Goal: Task Accomplishment & Management: Manage account settings

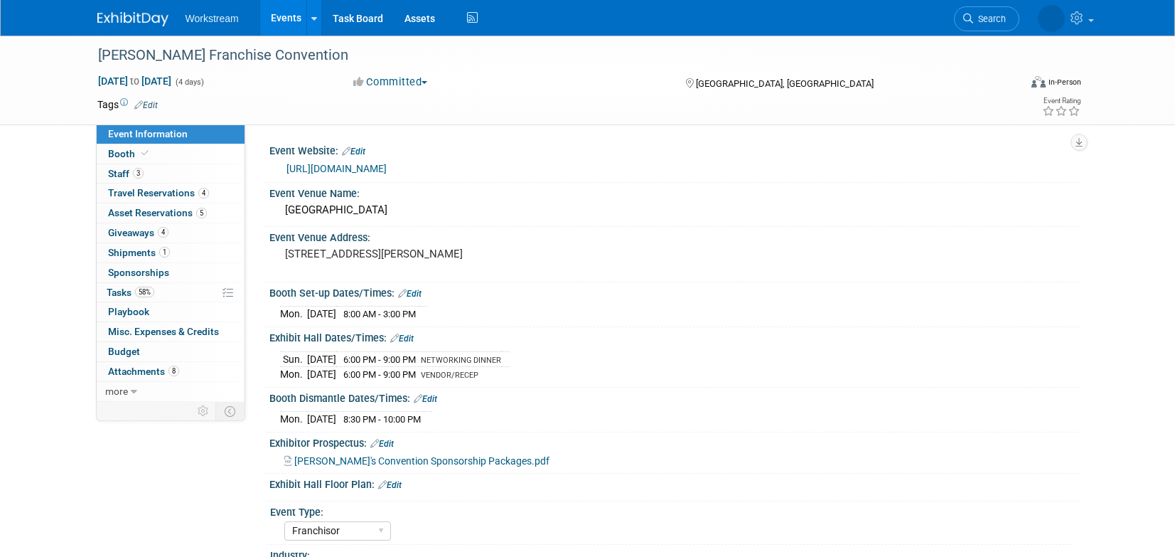
select select "Franchisor"
select select "Restaurant"
select select "No"
select select "[PERSON_NAME]"
click at [122, 250] on span "Shipments 1" at bounding box center [139, 252] width 62 height 11
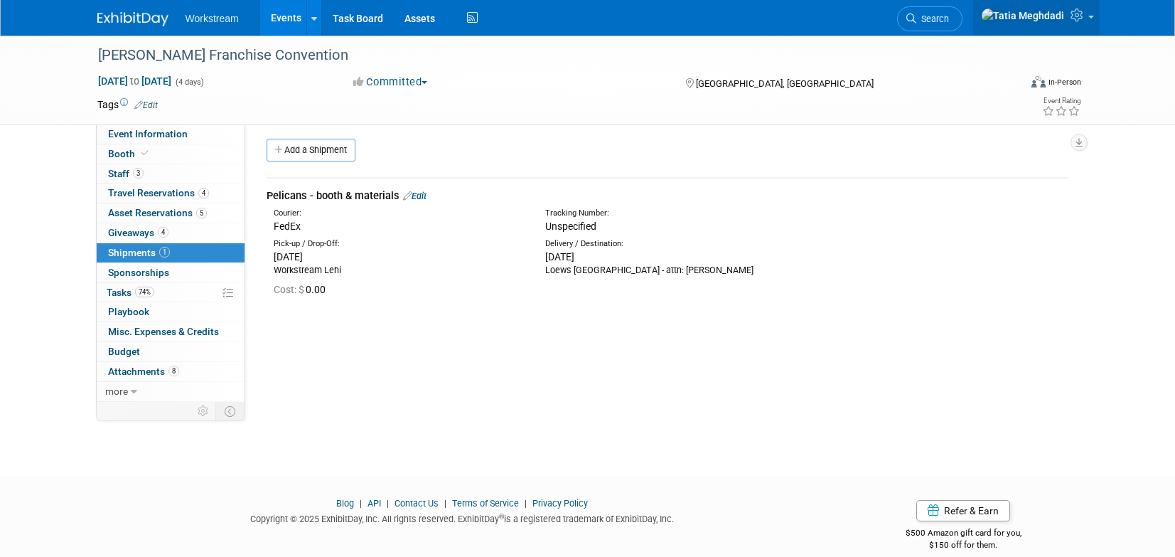
scroll to position [8, 0]
click at [1085, 21] on icon at bounding box center [1079, 15] width 16 height 13
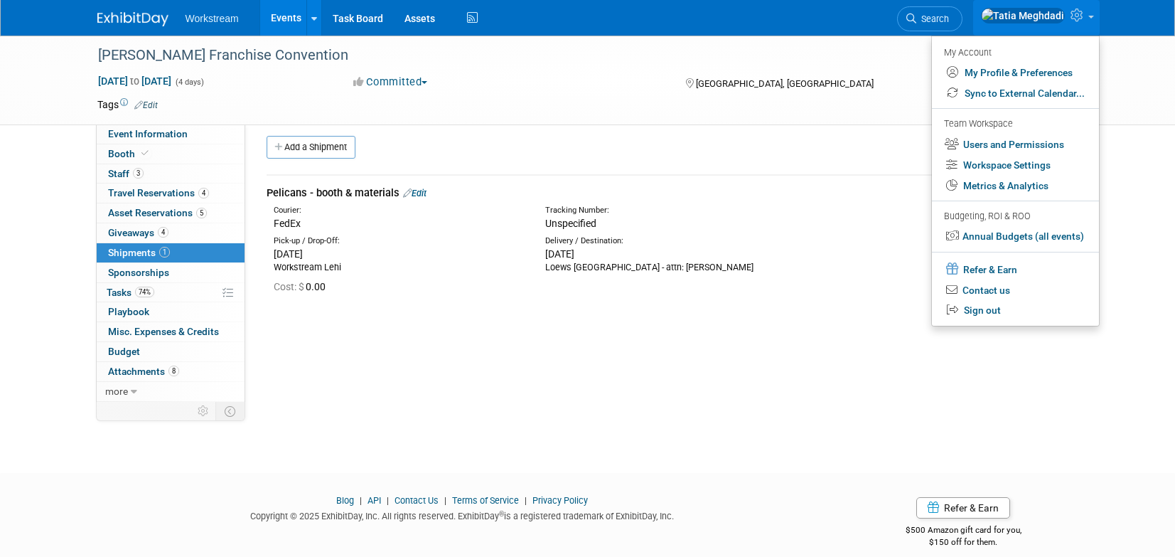
scroll to position [0, 0]
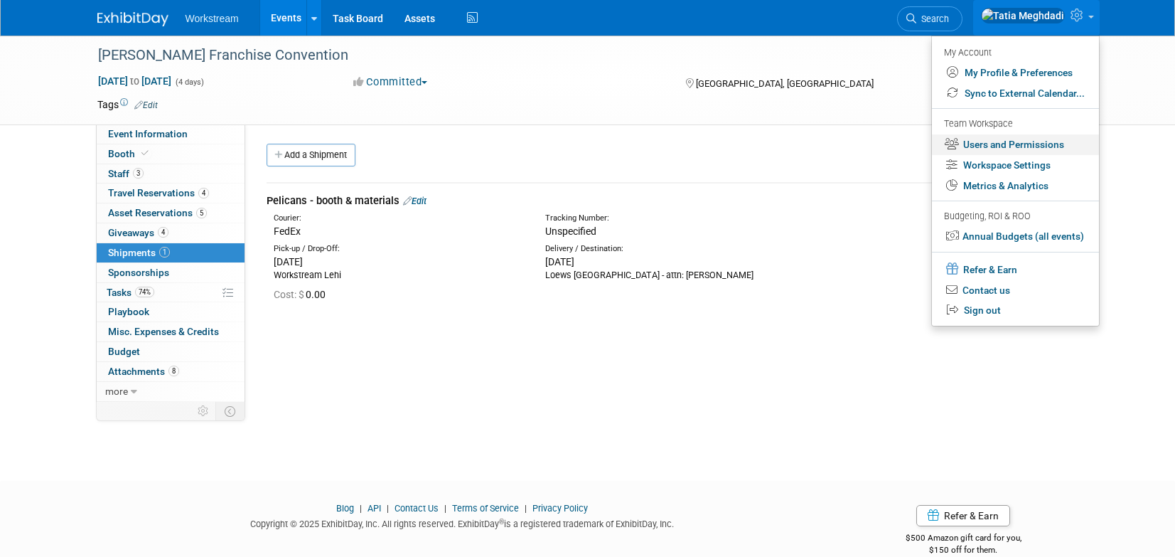
click at [1015, 147] on link "Users and Permissions" at bounding box center [1015, 144] width 167 height 21
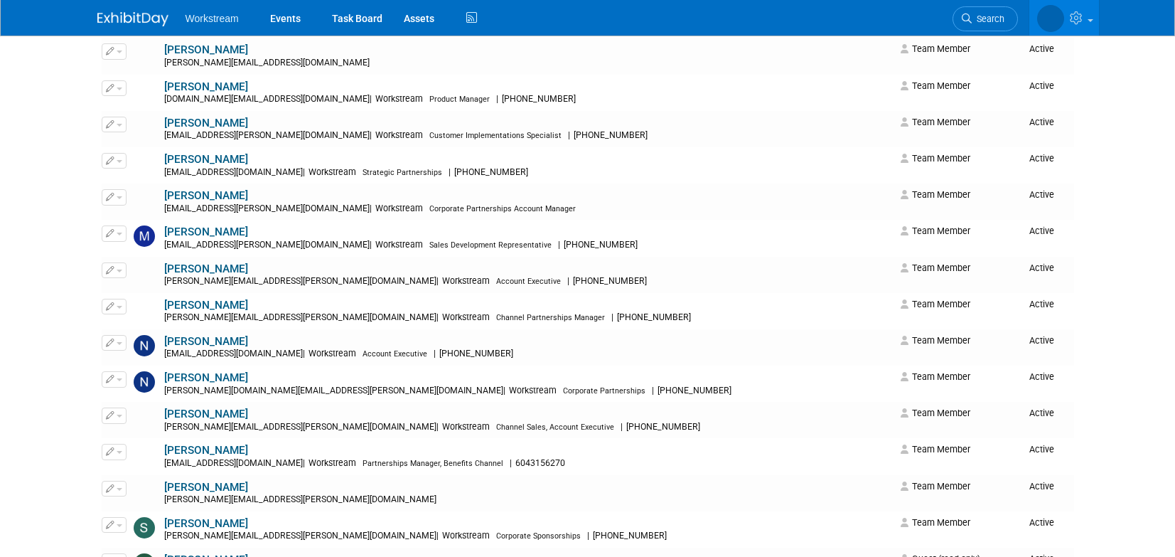
scroll to position [1183, 0]
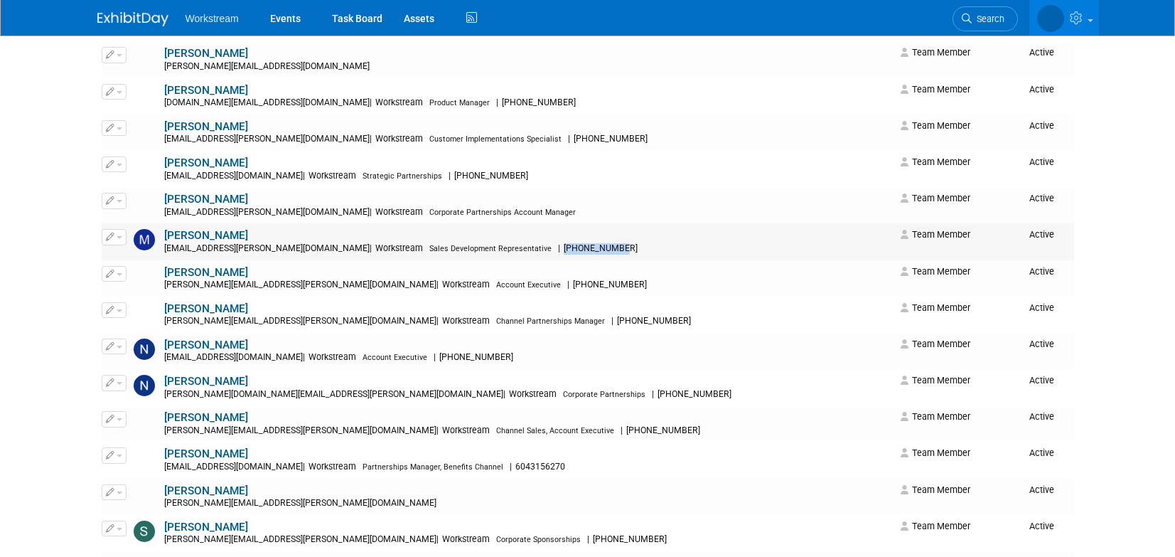
drag, startPoint x: 481, startPoint y: 250, endPoint x: 552, endPoint y: 251, distance: 71.8
click at [552, 251] on div "makenna.clark@workstream.is | Workstream Sales Development Representative | 385…" at bounding box center [528, 248] width 728 height 11
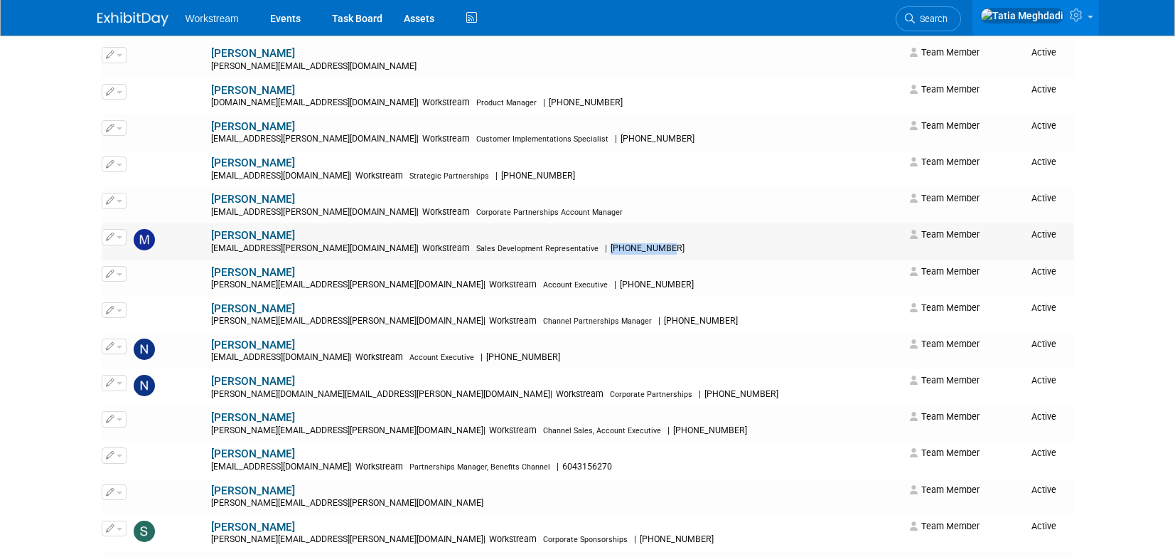
copy span "385-505-8058"
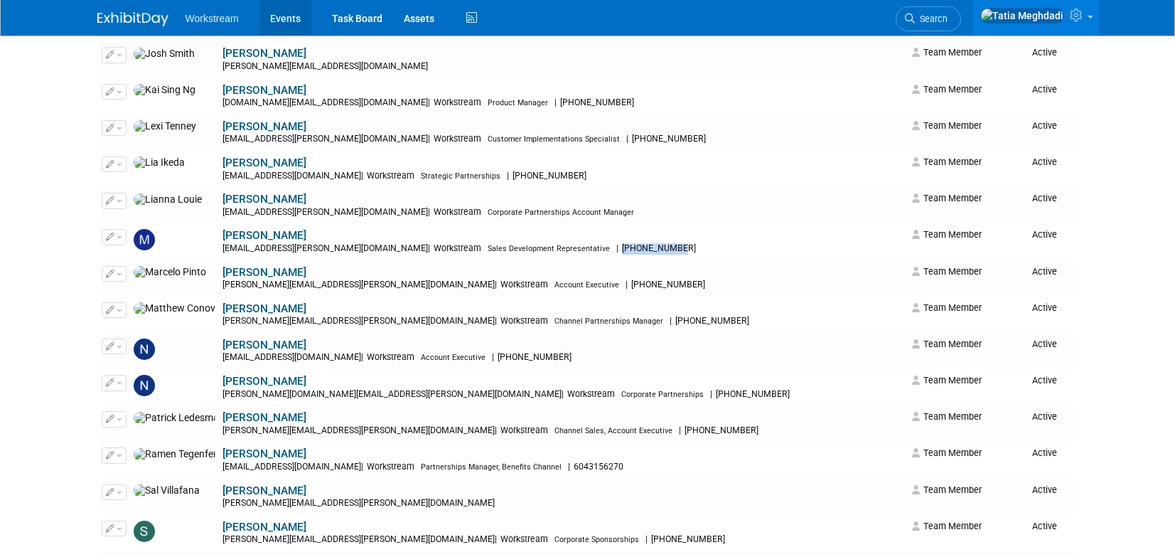
click at [282, 21] on link "Events" at bounding box center [285, 18] width 52 height 36
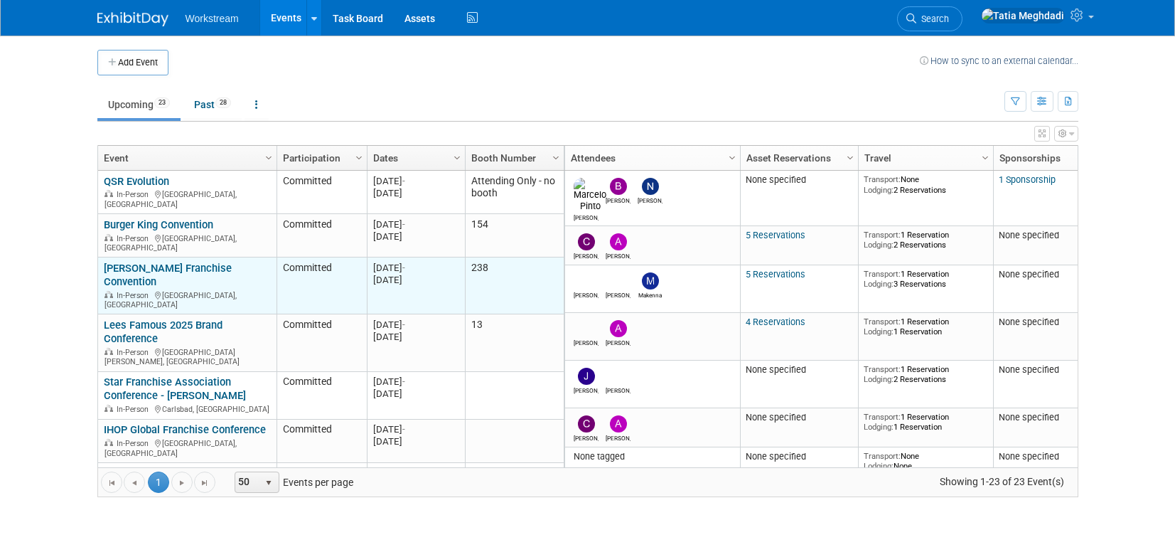
click at [124, 262] on link "[PERSON_NAME] Franchise Convention" at bounding box center [168, 275] width 128 height 26
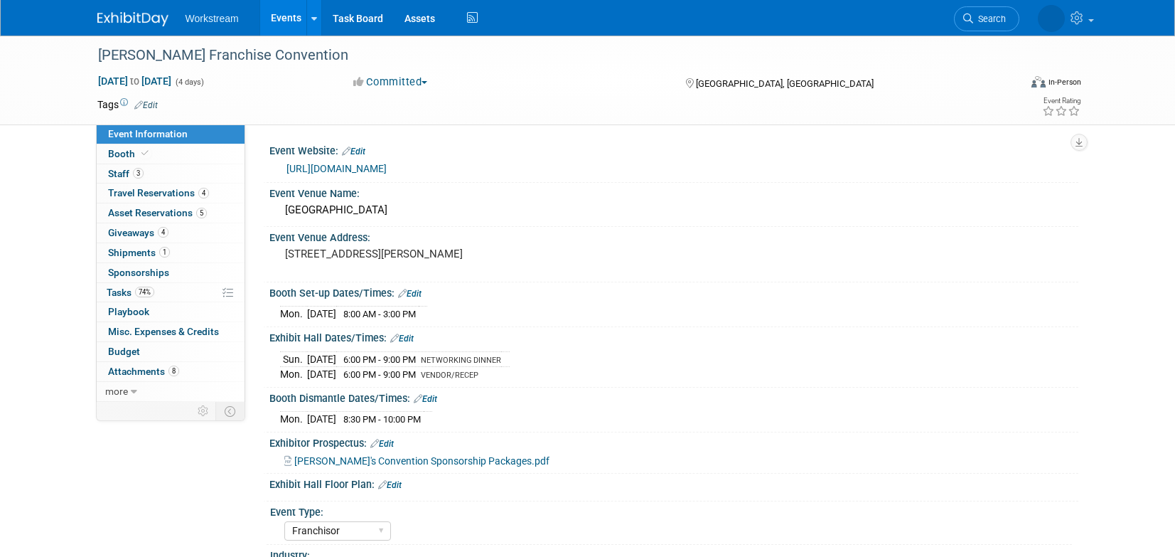
select select "Franchisor"
select select "Restaurant"
select select "No"
select select "[PERSON_NAME]"
click at [127, 249] on span "Shipments 1" at bounding box center [139, 252] width 62 height 11
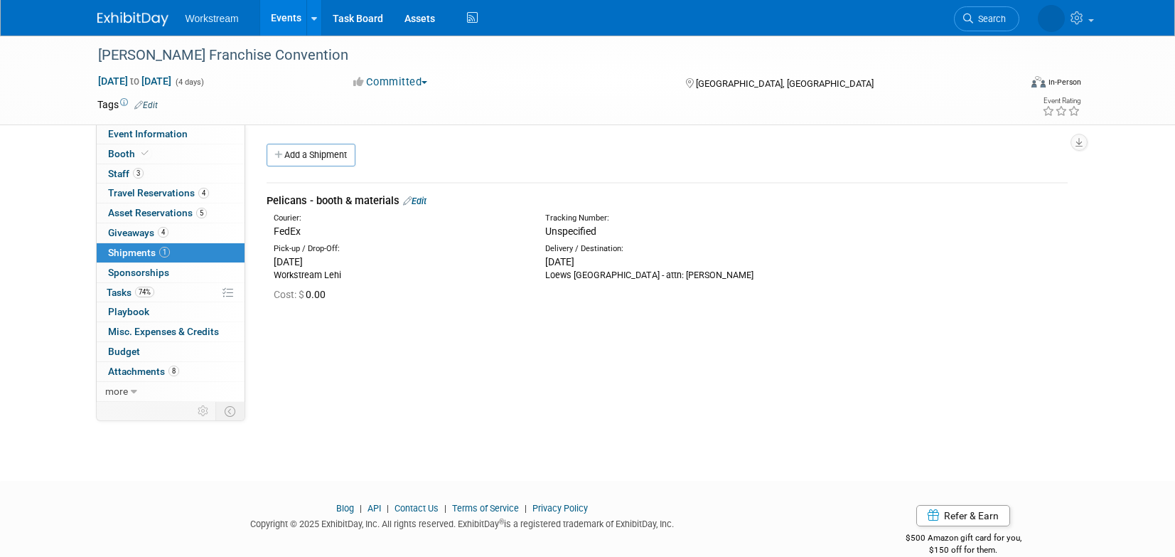
click at [432, 198] on div "Pelicans - booth & materials Edit" at bounding box center [667, 200] width 801 height 15
click at [420, 200] on link "Edit" at bounding box center [414, 201] width 23 height 11
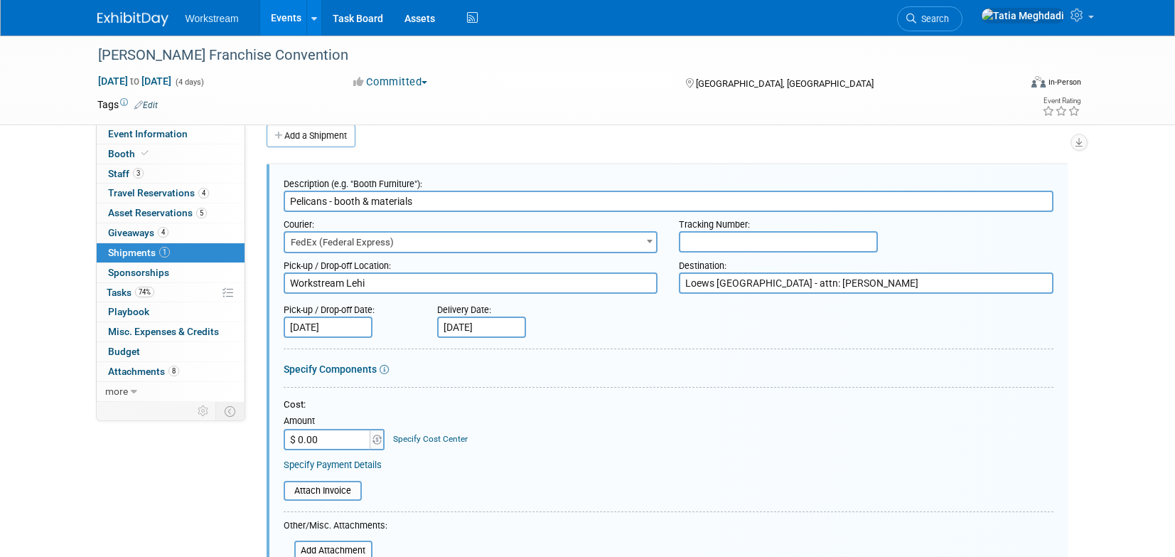
scroll to position [21, 0]
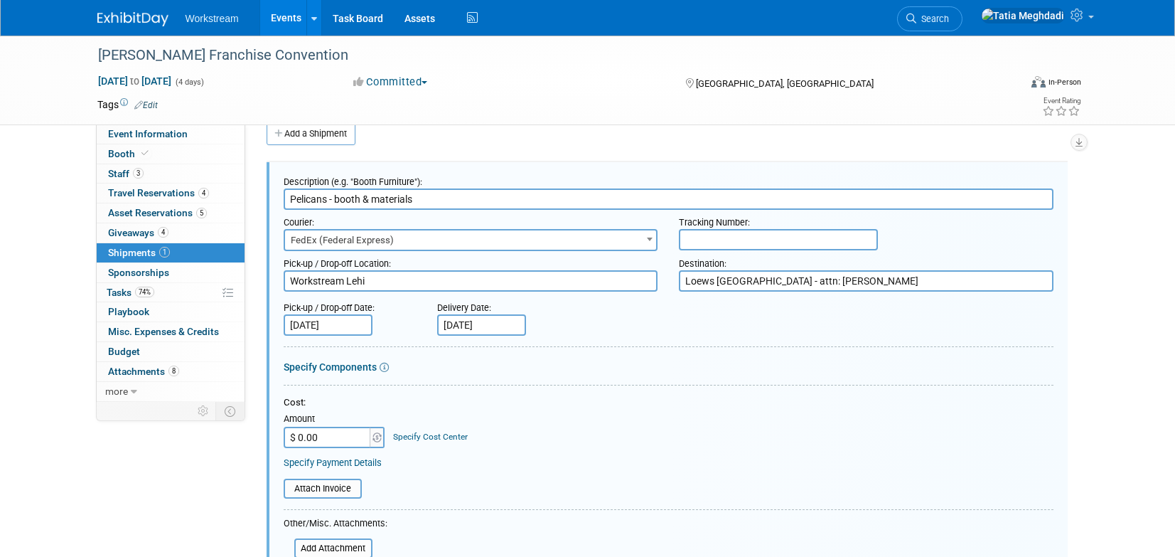
drag, startPoint x: 439, startPoint y: 199, endPoint x: 281, endPoint y: 195, distance: 158.6
click at [281, 195] on div "Description (e.g. "Booth Furniture"): Pelicans - booth & materials Courier: 007…" at bounding box center [667, 468] width 801 height 613
type input "PELICAN 1 - BOOTH"
click at [748, 238] on input "text" at bounding box center [778, 239] width 199 height 21
paste input "8841 3911 5404"
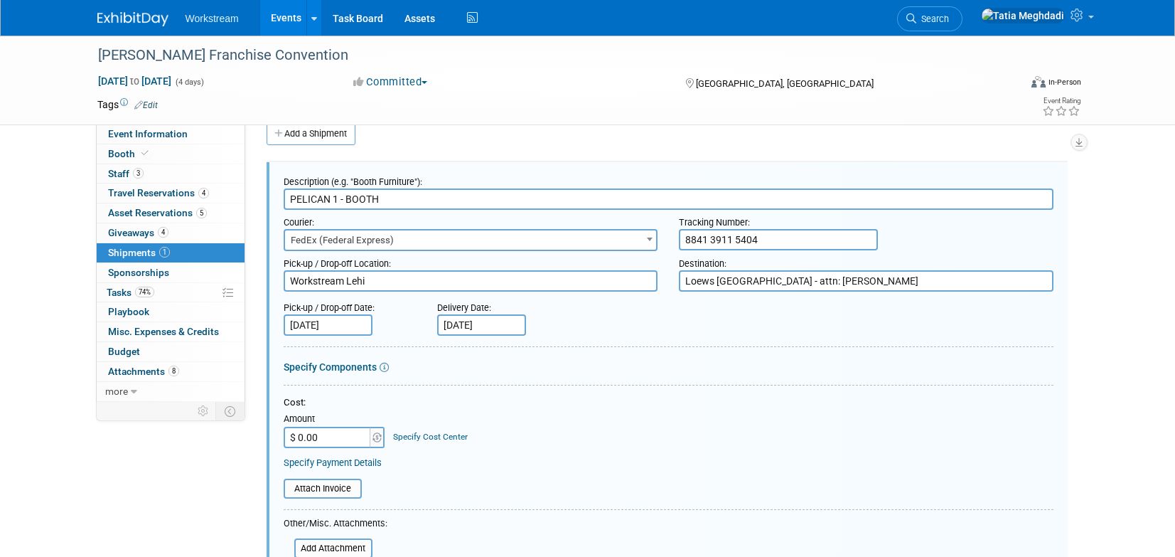
type input "8841 3911 5404"
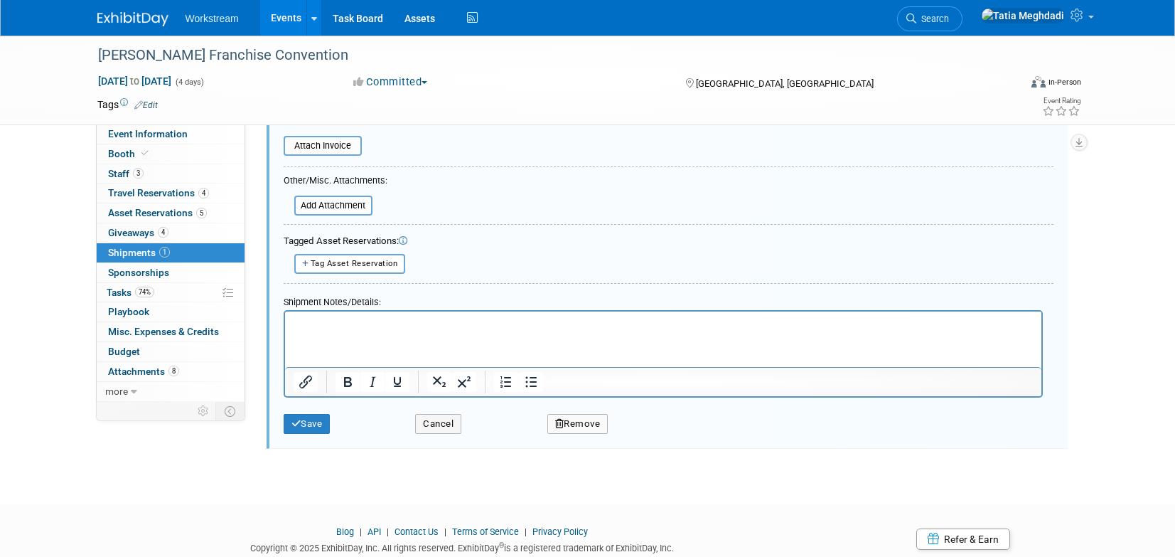
scroll to position [382, 0]
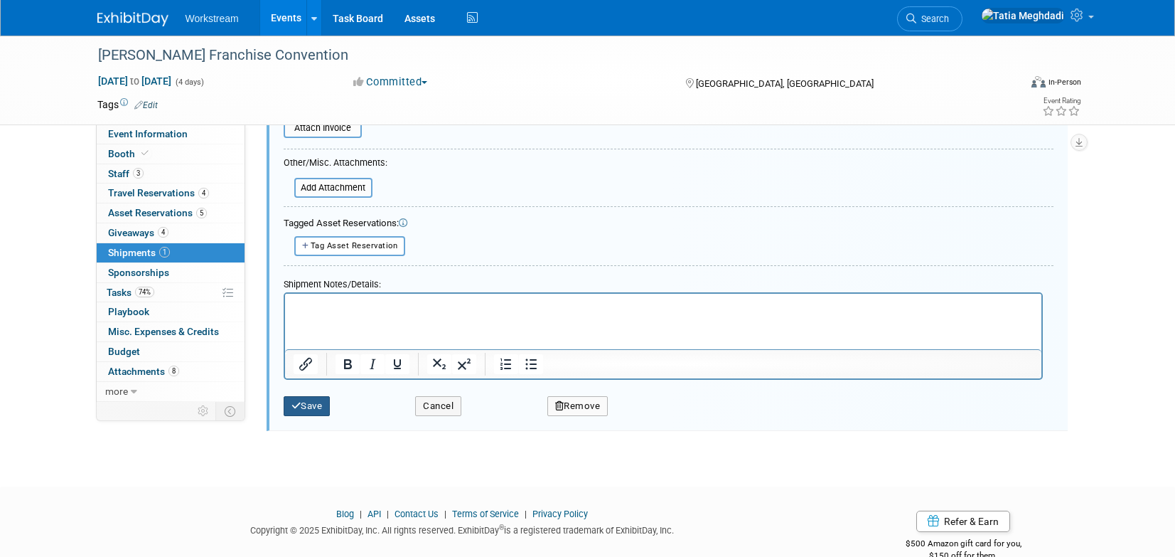
click at [316, 407] on button "Save" at bounding box center [307, 406] width 47 height 20
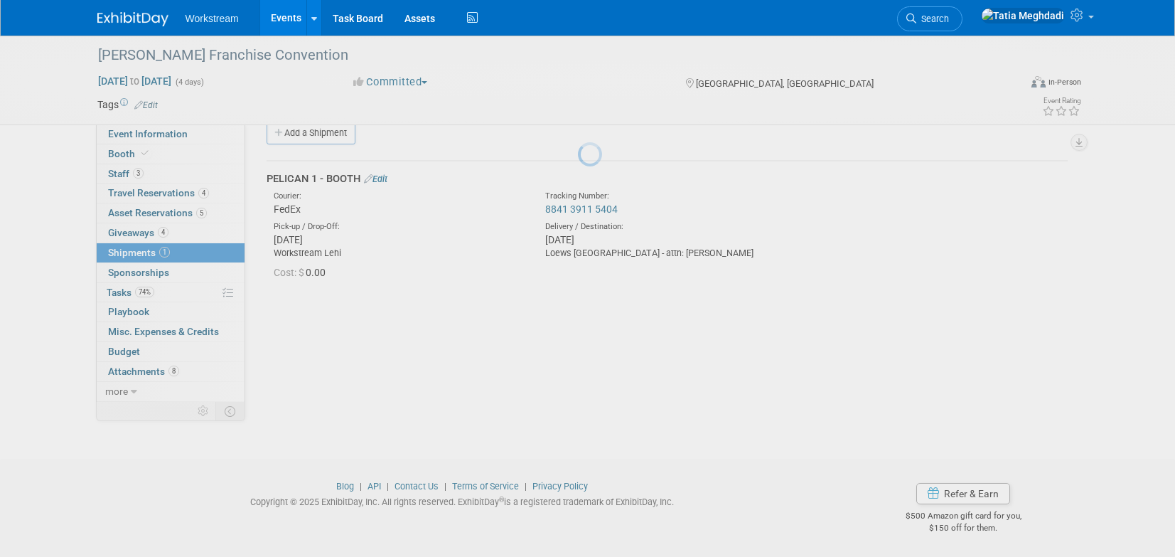
scroll to position [21, 0]
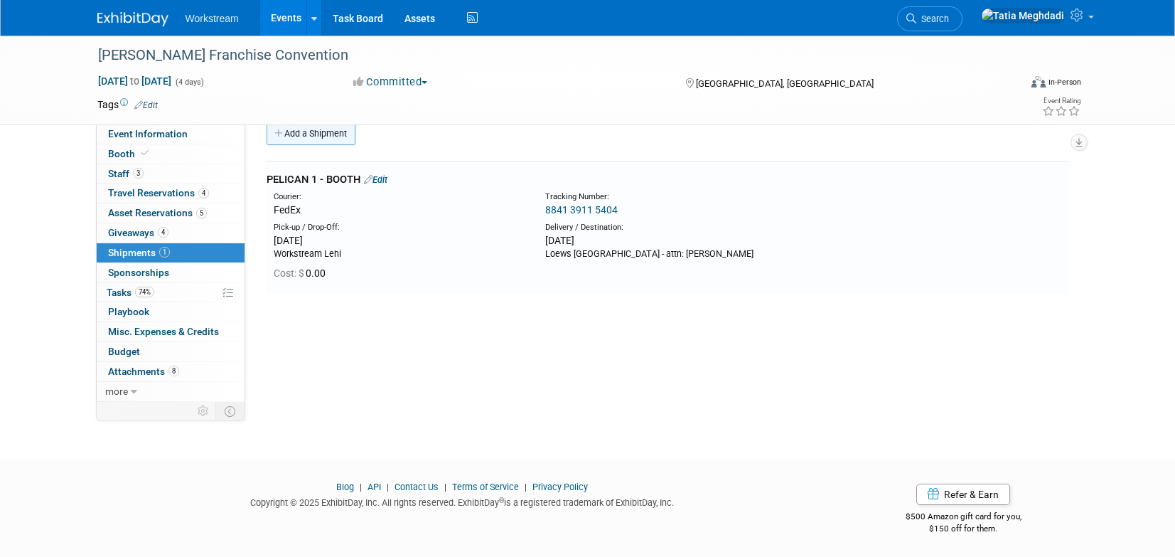
click at [325, 133] on link "Add a Shipment" at bounding box center [311, 133] width 89 height 23
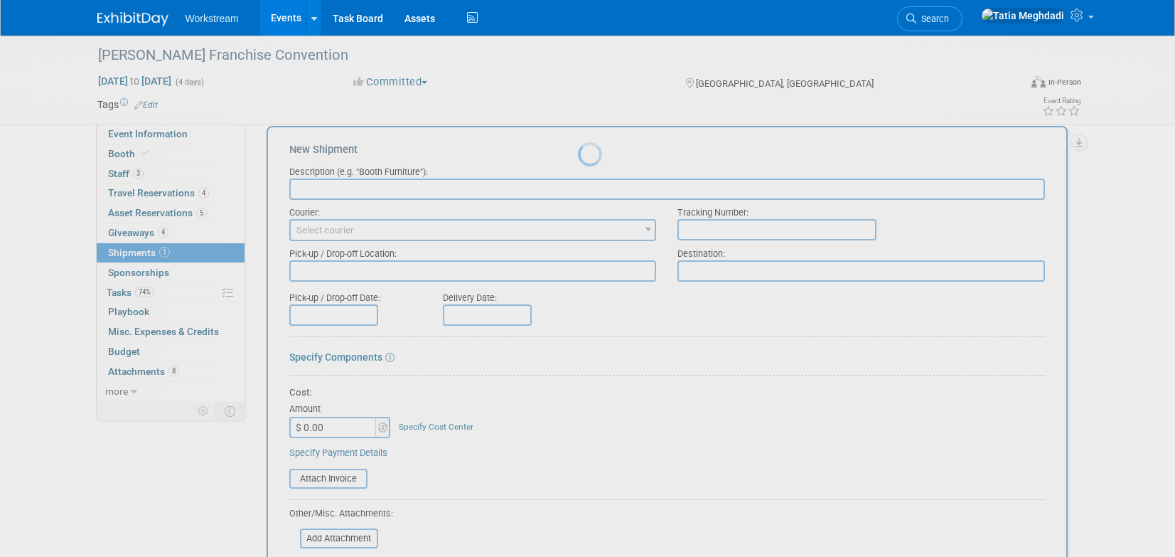
scroll to position [0, 0]
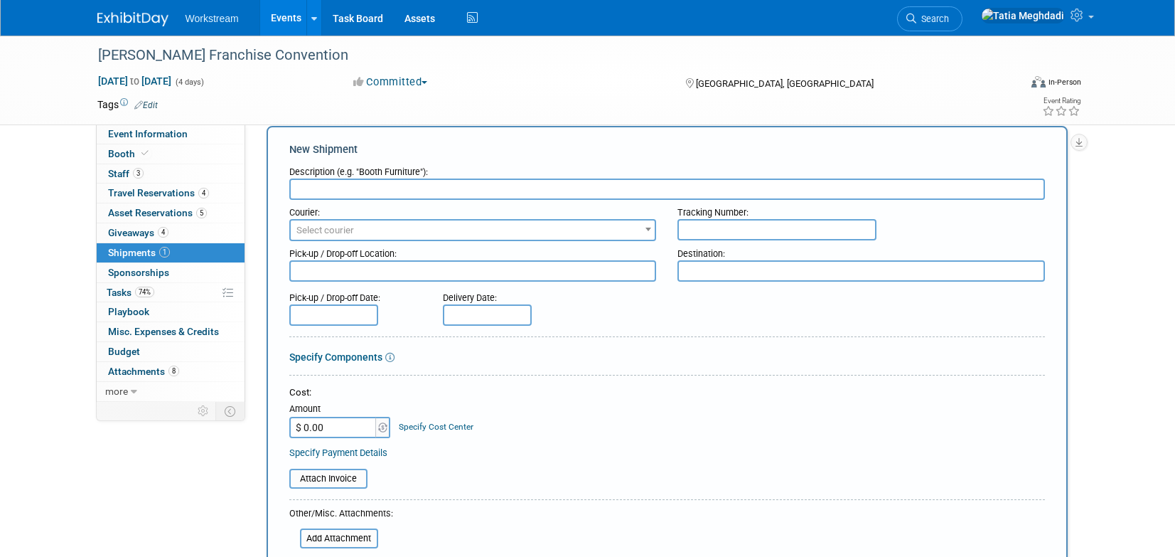
type input "p"
type input "PELICAN 2 - MATERIALS"
click at [334, 228] on span "Select courier" at bounding box center [325, 230] width 58 height 11
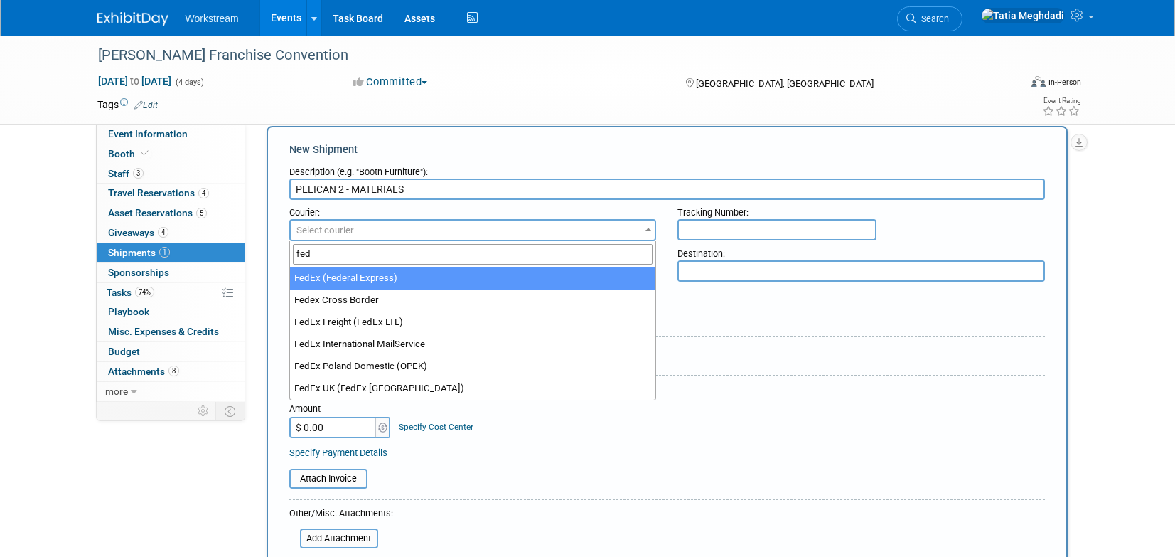
type input "fed"
select select "206"
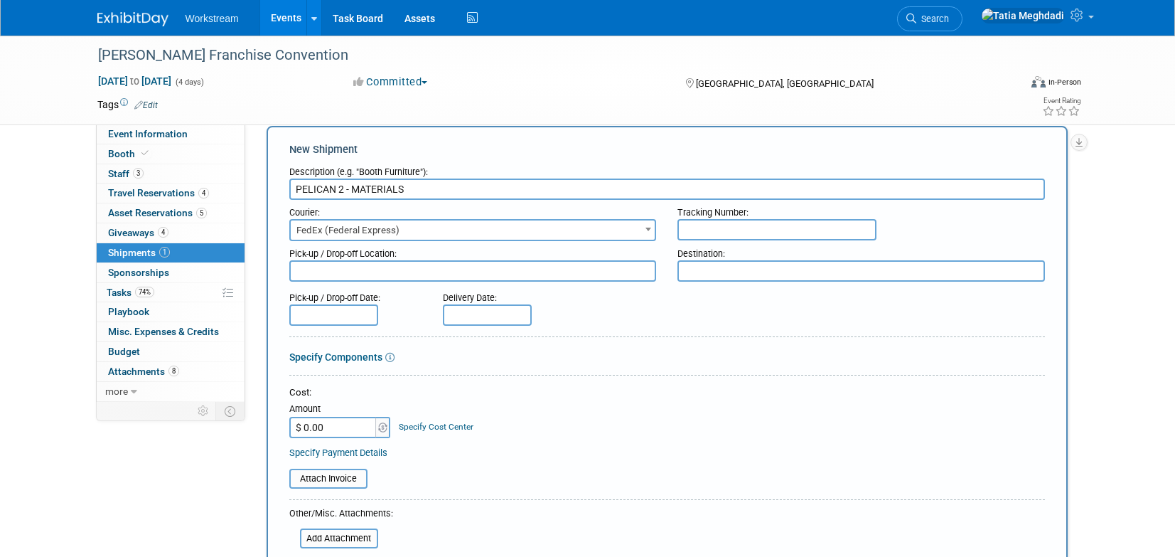
click at [719, 228] on input "text" at bounding box center [777, 229] width 199 height 21
paste input "884139115415"
type input "884139115415"
click at [392, 271] on textarea at bounding box center [473, 270] width 368 height 21
click at [377, 269] on textarea at bounding box center [473, 270] width 368 height 21
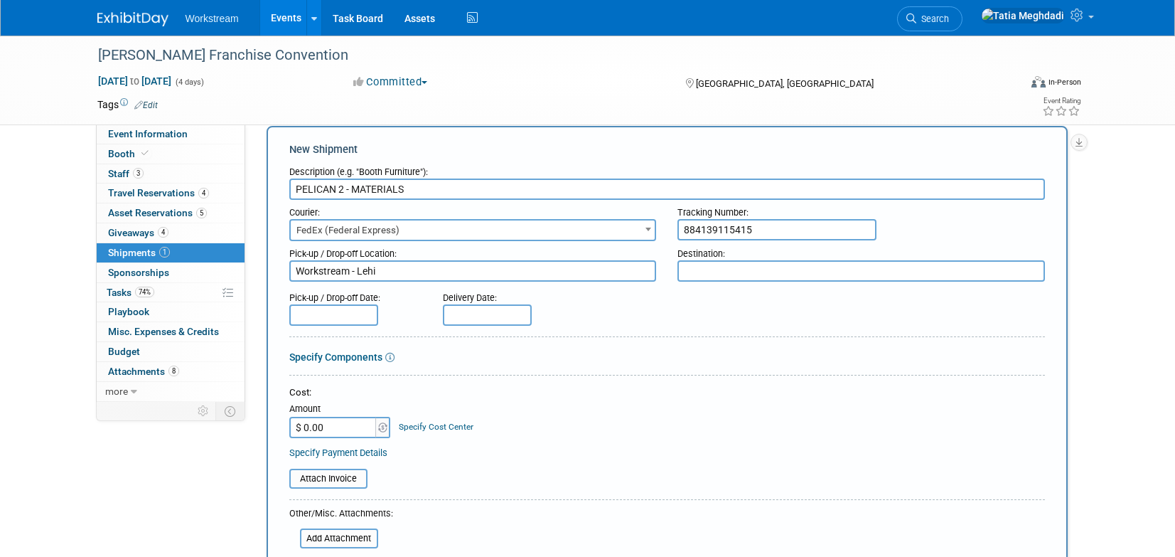
type textarea "Workstream - Lehi"
type textarea "Loews Arlington Hotel"
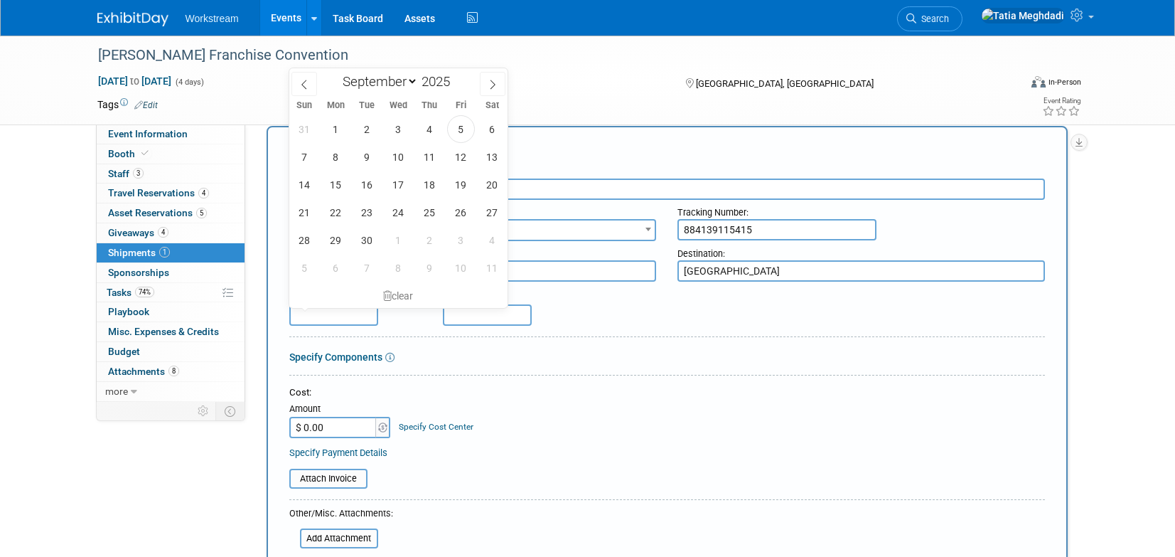
click at [341, 313] on input "text" at bounding box center [333, 314] width 89 height 21
click at [368, 154] on span "9" at bounding box center [367, 157] width 28 height 28
type input "Sep 9, 2025"
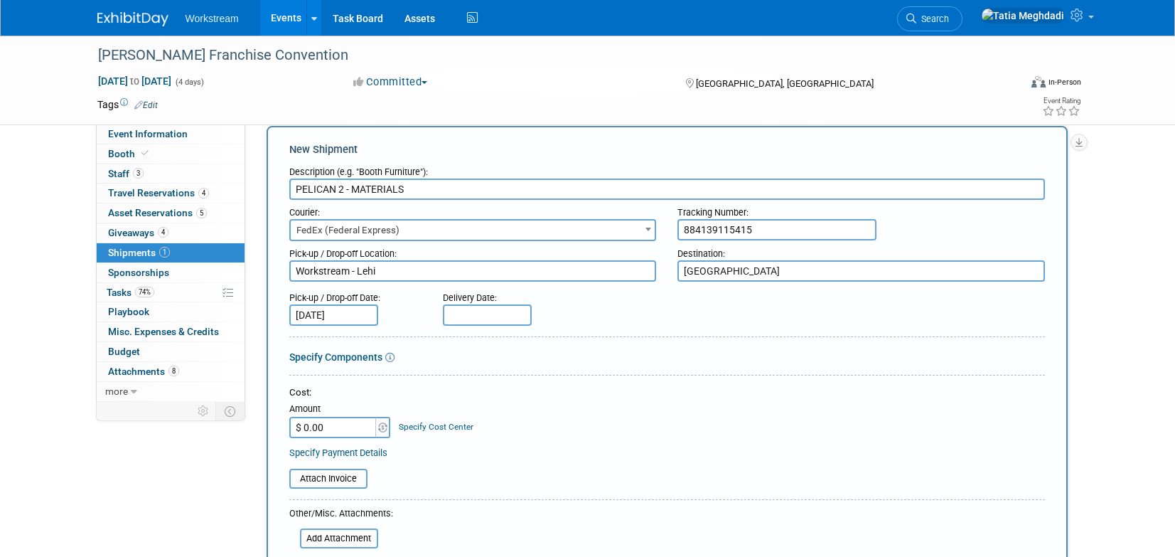
click at [477, 311] on input "text" at bounding box center [487, 314] width 89 height 21
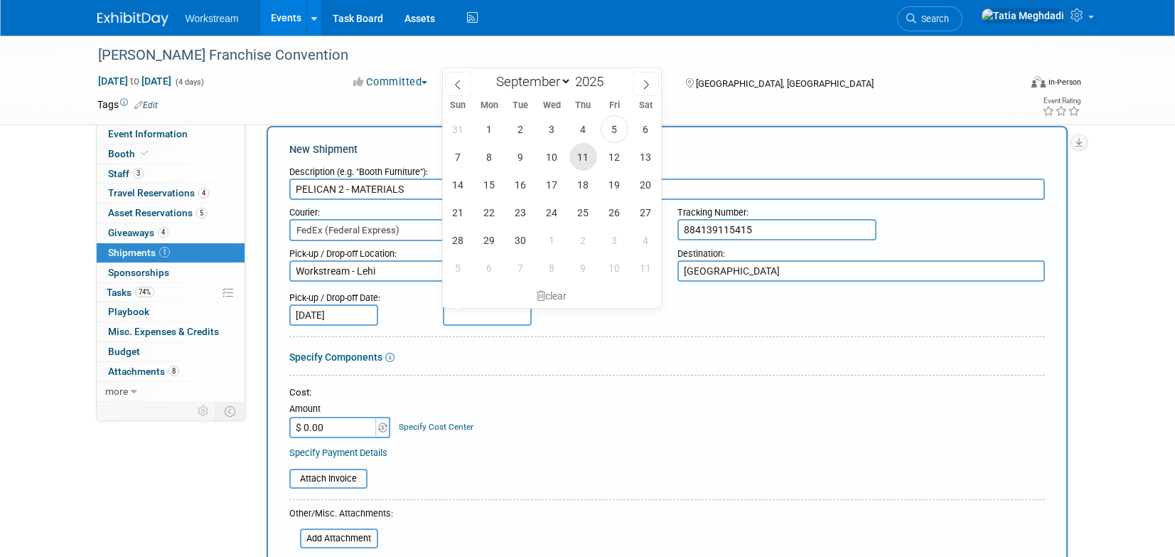
click at [582, 150] on span "11" at bounding box center [583, 157] width 28 height 28
type input "Sep 11, 2025"
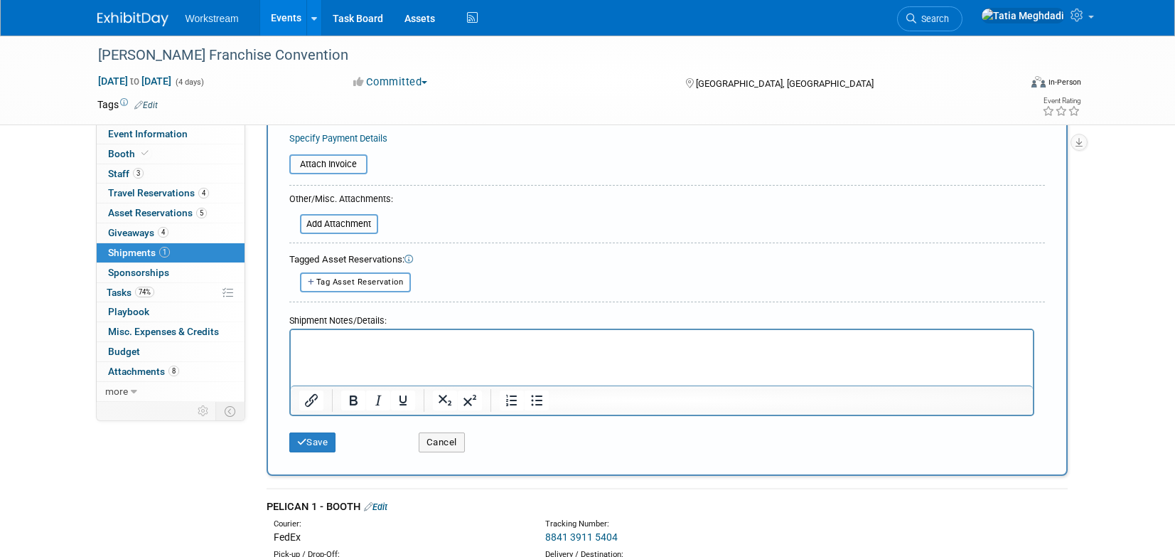
scroll to position [322, 0]
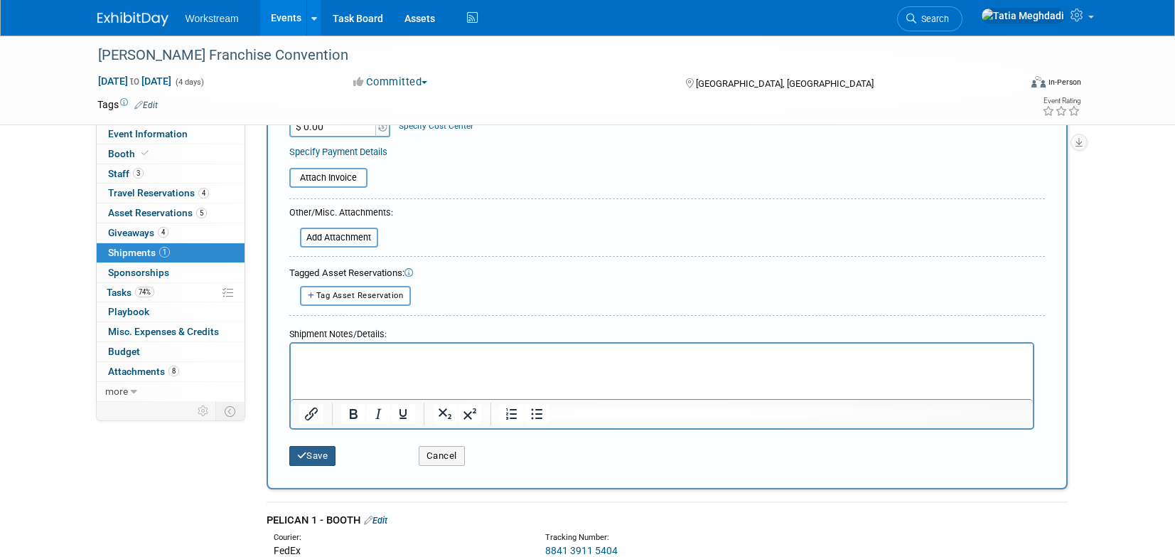
drag, startPoint x: 314, startPoint y: 454, endPoint x: 366, endPoint y: 452, distance: 51.9
click at [315, 454] on button "Save" at bounding box center [312, 456] width 47 height 20
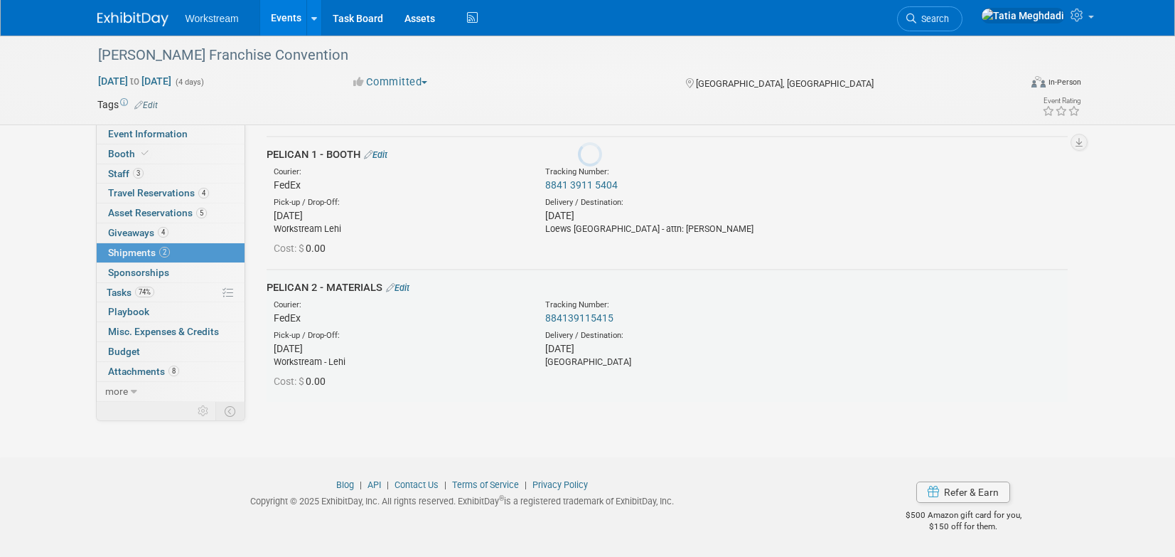
scroll to position [46, 0]
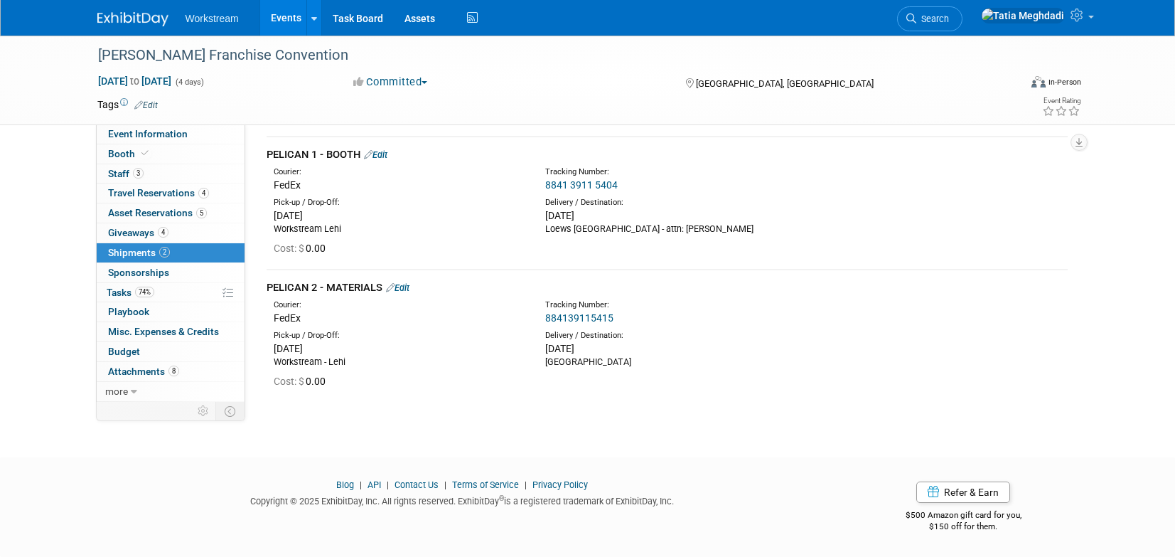
click at [409, 288] on link "Edit" at bounding box center [397, 287] width 23 height 11
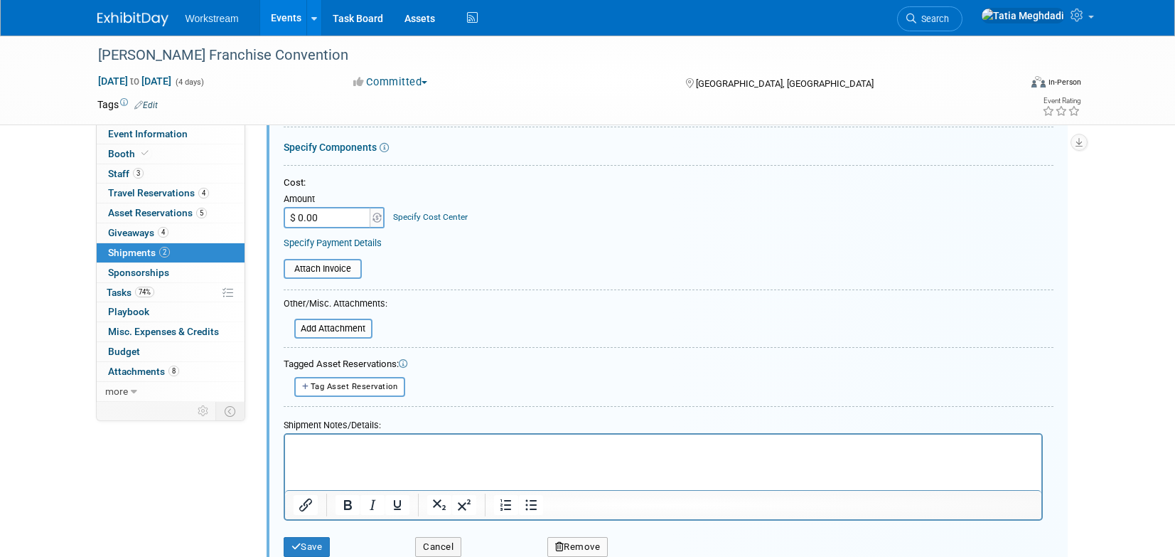
scroll to position [517, 0]
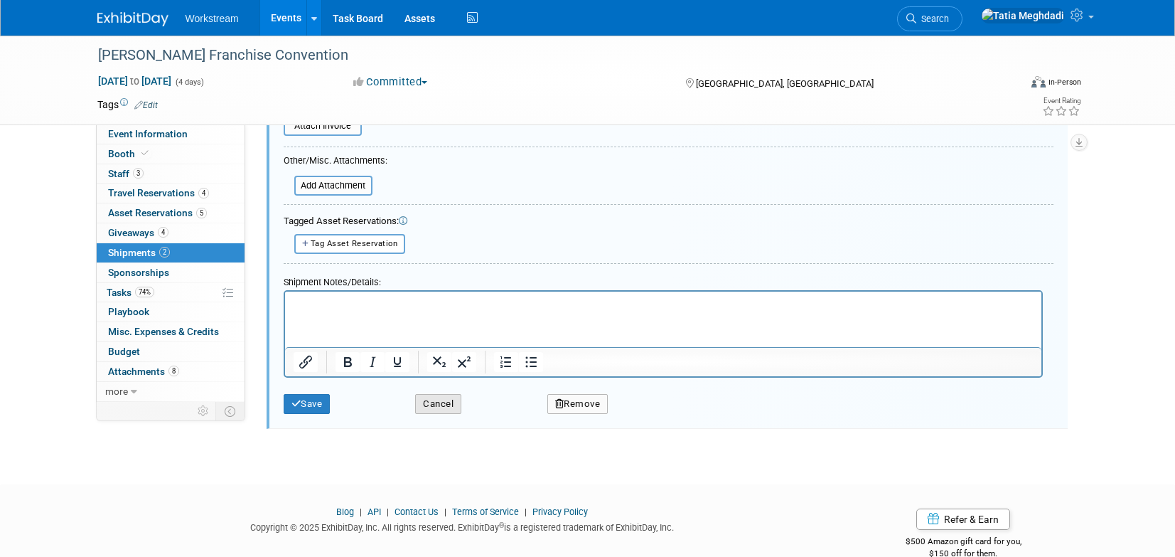
click at [441, 405] on button "Cancel" at bounding box center [438, 404] width 46 height 20
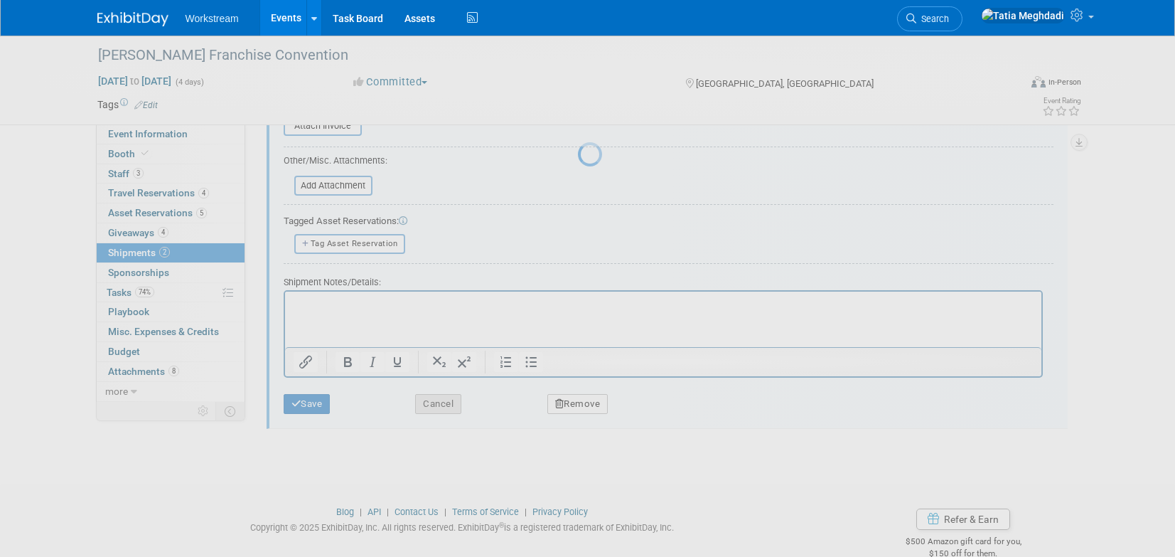
scroll to position [46, 0]
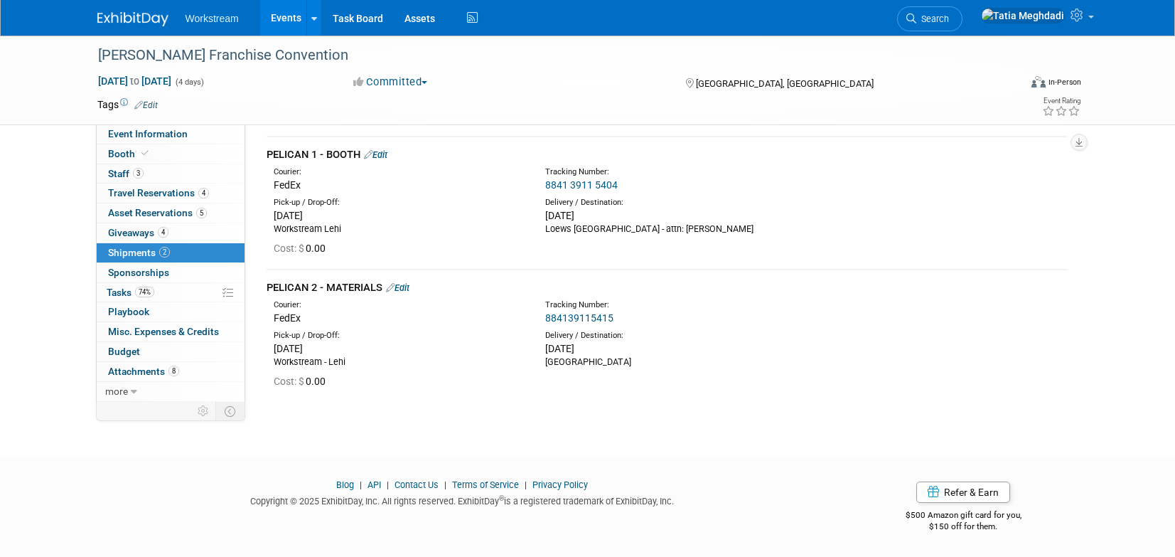
click at [373, 151] on icon at bounding box center [368, 154] width 9 height 9
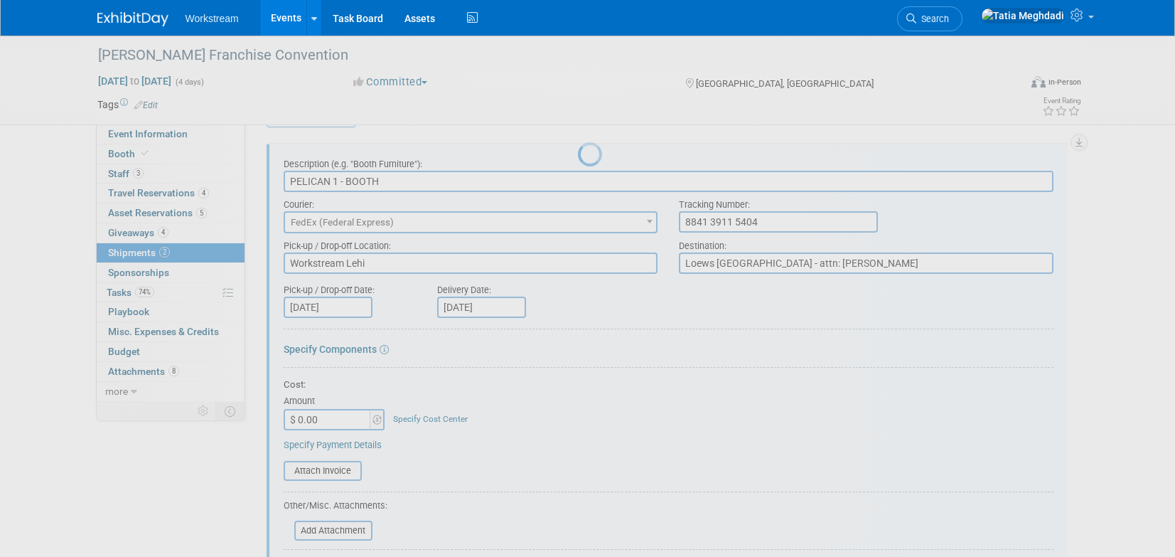
scroll to position [21, 0]
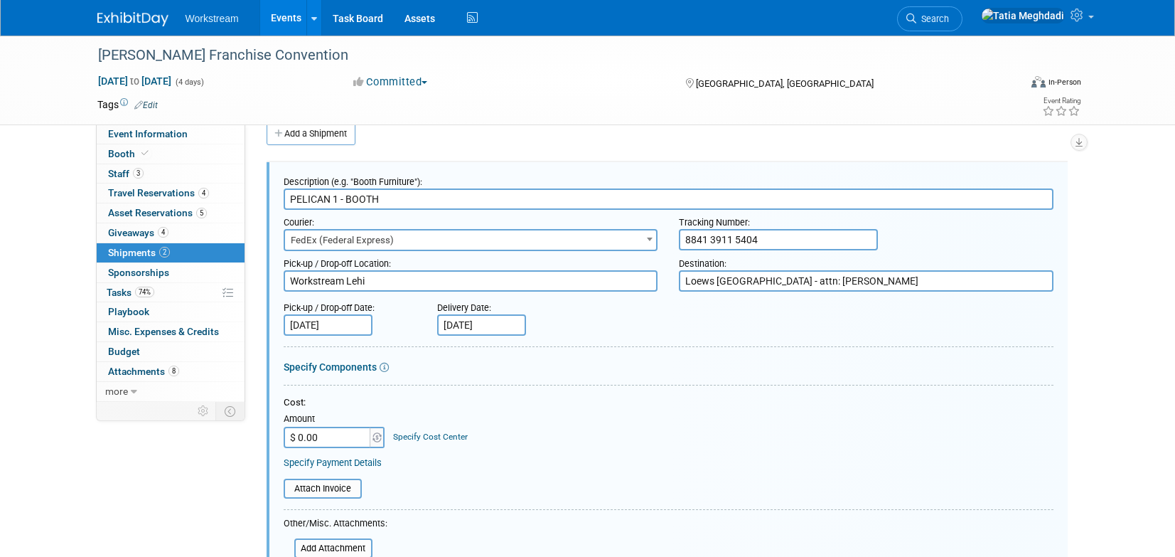
drag, startPoint x: 784, startPoint y: 281, endPoint x: 899, endPoint y: 279, distance: 115.2
click at [899, 279] on textarea "Loews Arlington Hotel - attn: Makenna Clark" at bounding box center [866, 280] width 375 height 21
type textarea "Loews Arlington Hotel"
click at [696, 424] on div "Cost: Amount $ 0.00 Specify Cost Center Cost Center -- Not Specified --" at bounding box center [669, 422] width 770 height 52
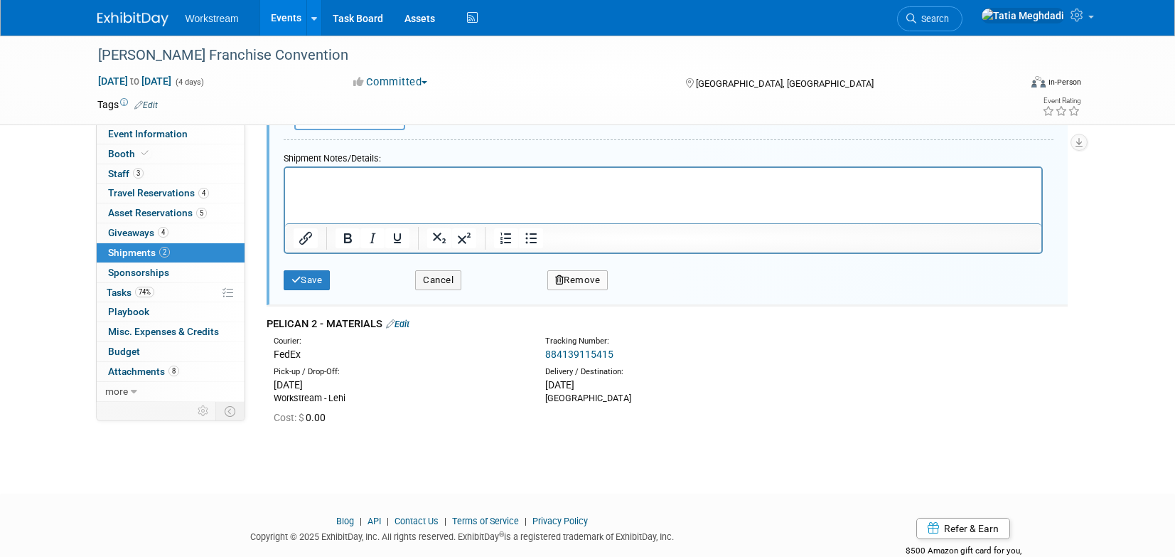
scroll to position [502, 0]
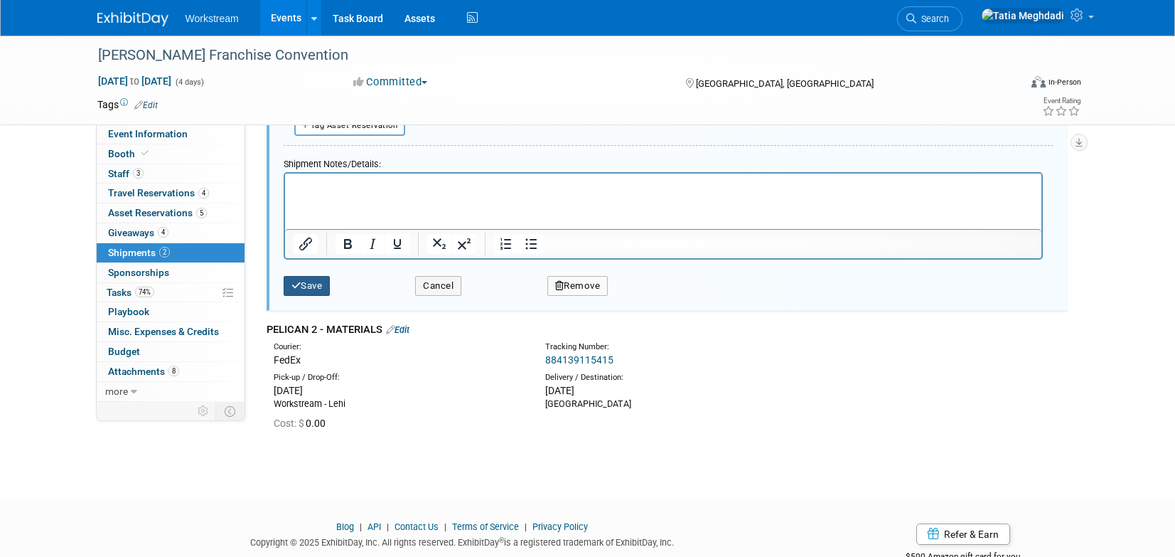
click at [311, 282] on button "Save" at bounding box center [307, 286] width 47 height 20
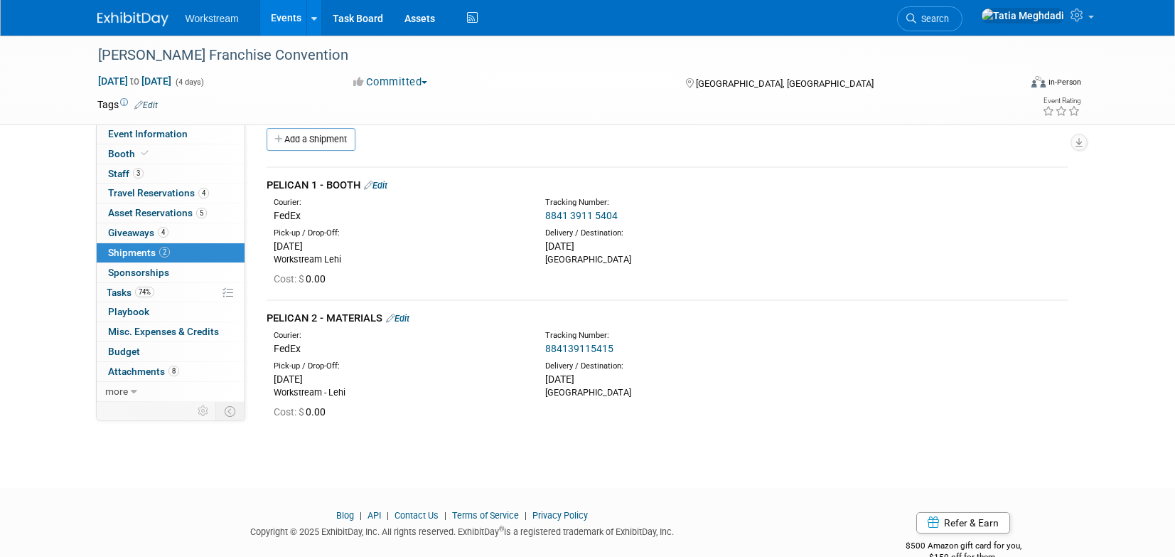
scroll to position [16, 0]
click at [140, 369] on span "Attachments 8" at bounding box center [143, 370] width 71 height 11
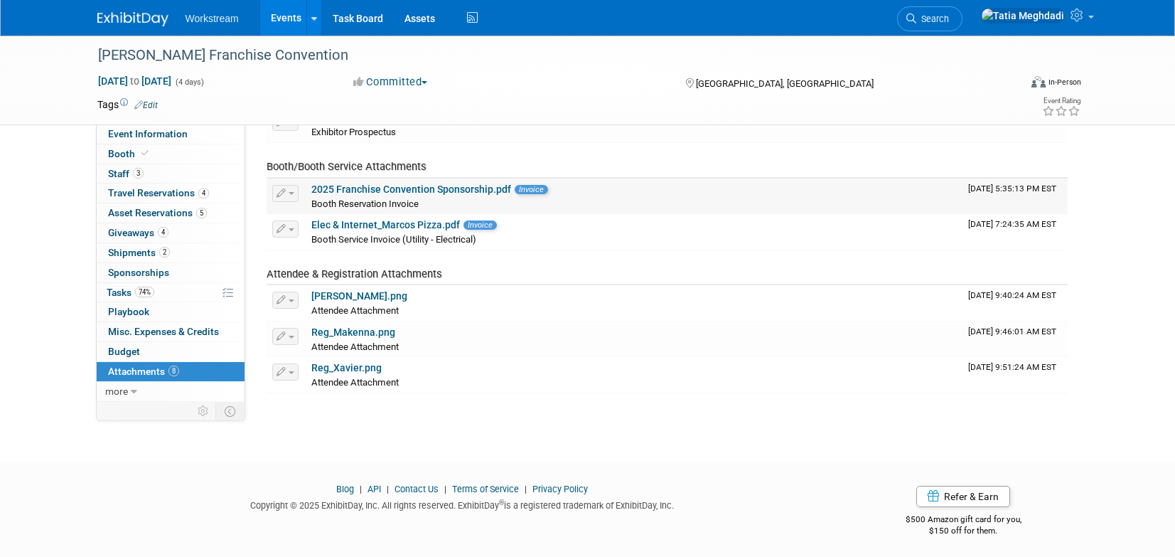
scroll to position [0, 0]
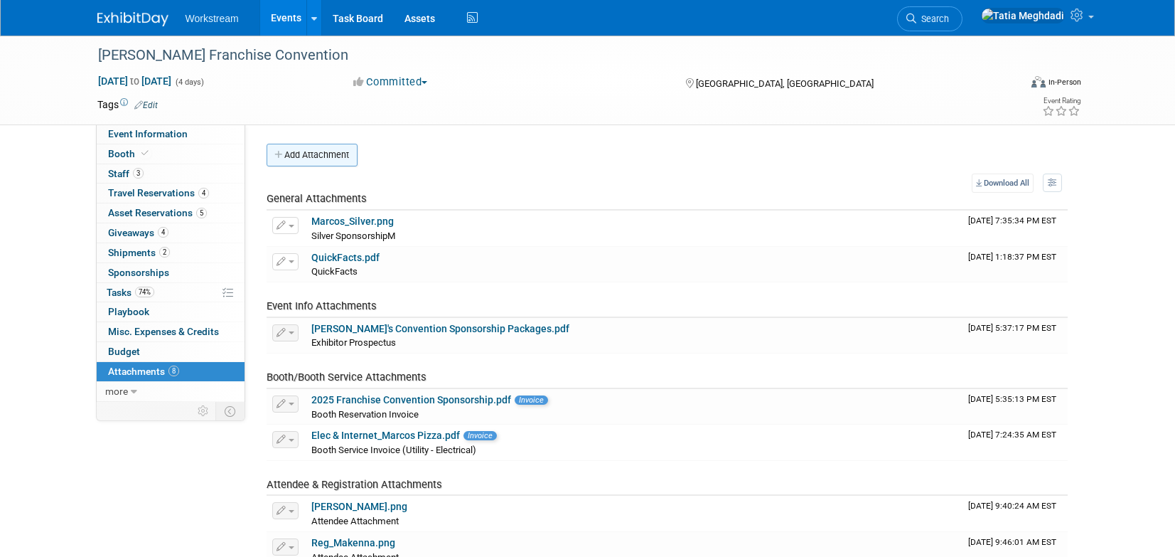
click at [313, 144] on button "Add Attachment" at bounding box center [312, 155] width 91 height 23
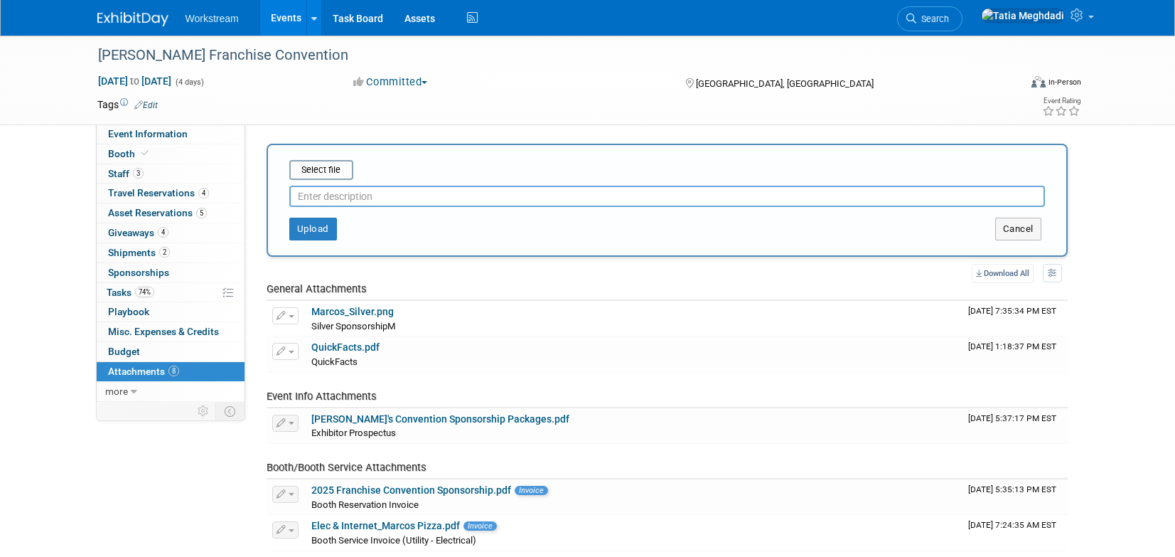
click at [317, 193] on input "text" at bounding box center [667, 196] width 756 height 21
type input "f"
type input "Fedex tracking outbound"
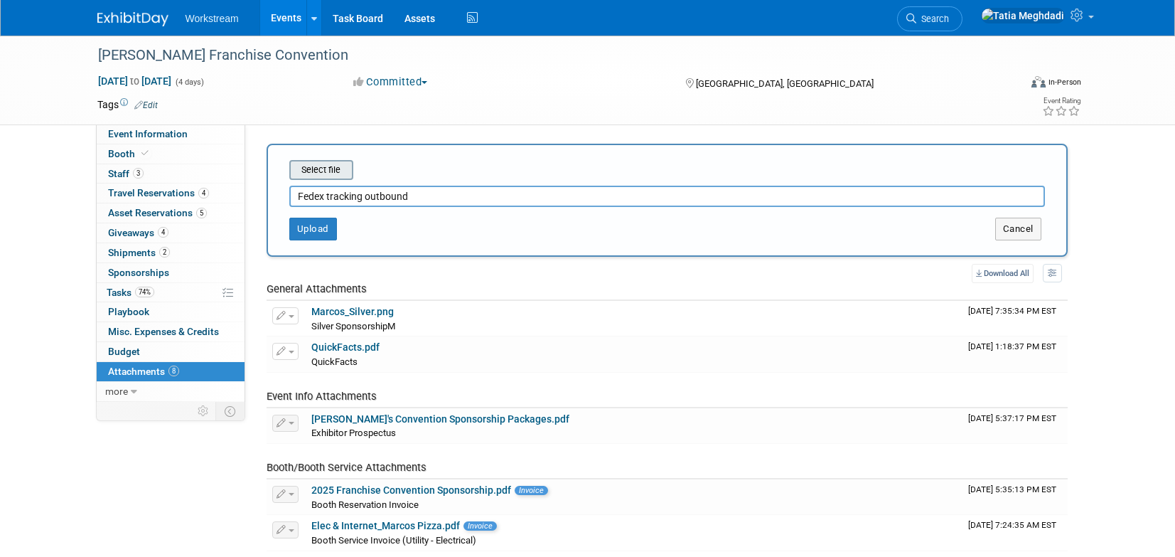
click at [305, 167] on input "file" at bounding box center [267, 169] width 169 height 17
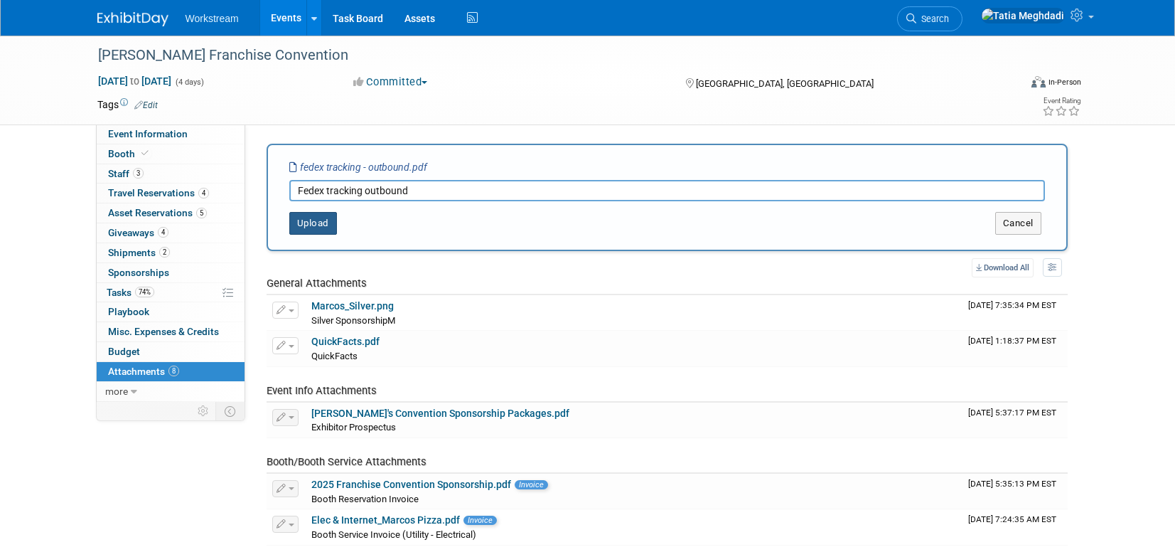
click at [323, 221] on button "Upload" at bounding box center [313, 223] width 48 height 23
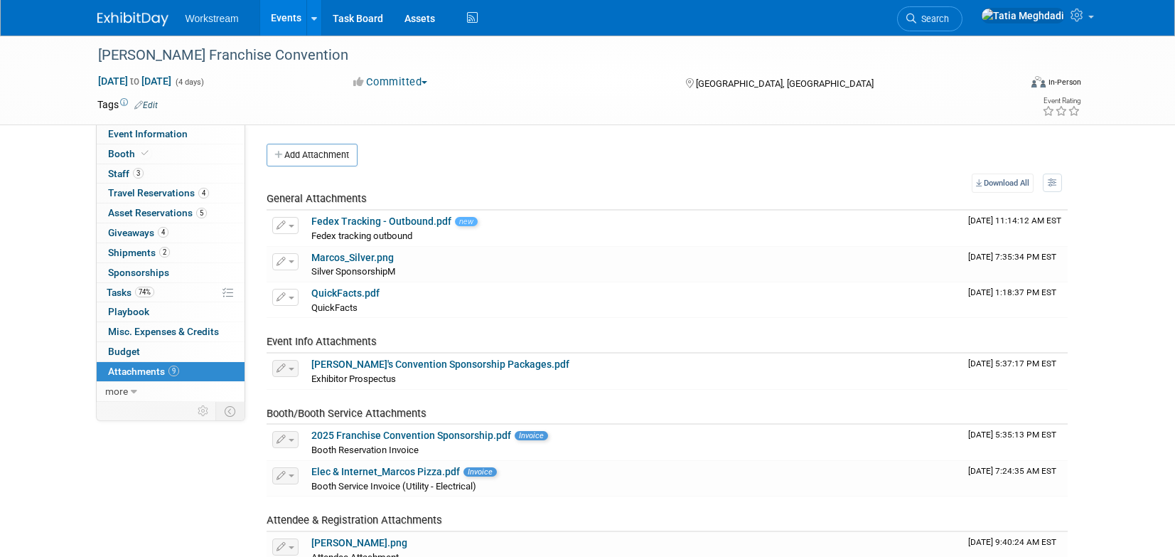
click at [291, 16] on link "Events" at bounding box center [286, 18] width 52 height 36
